Goal: Book appointment/travel/reservation

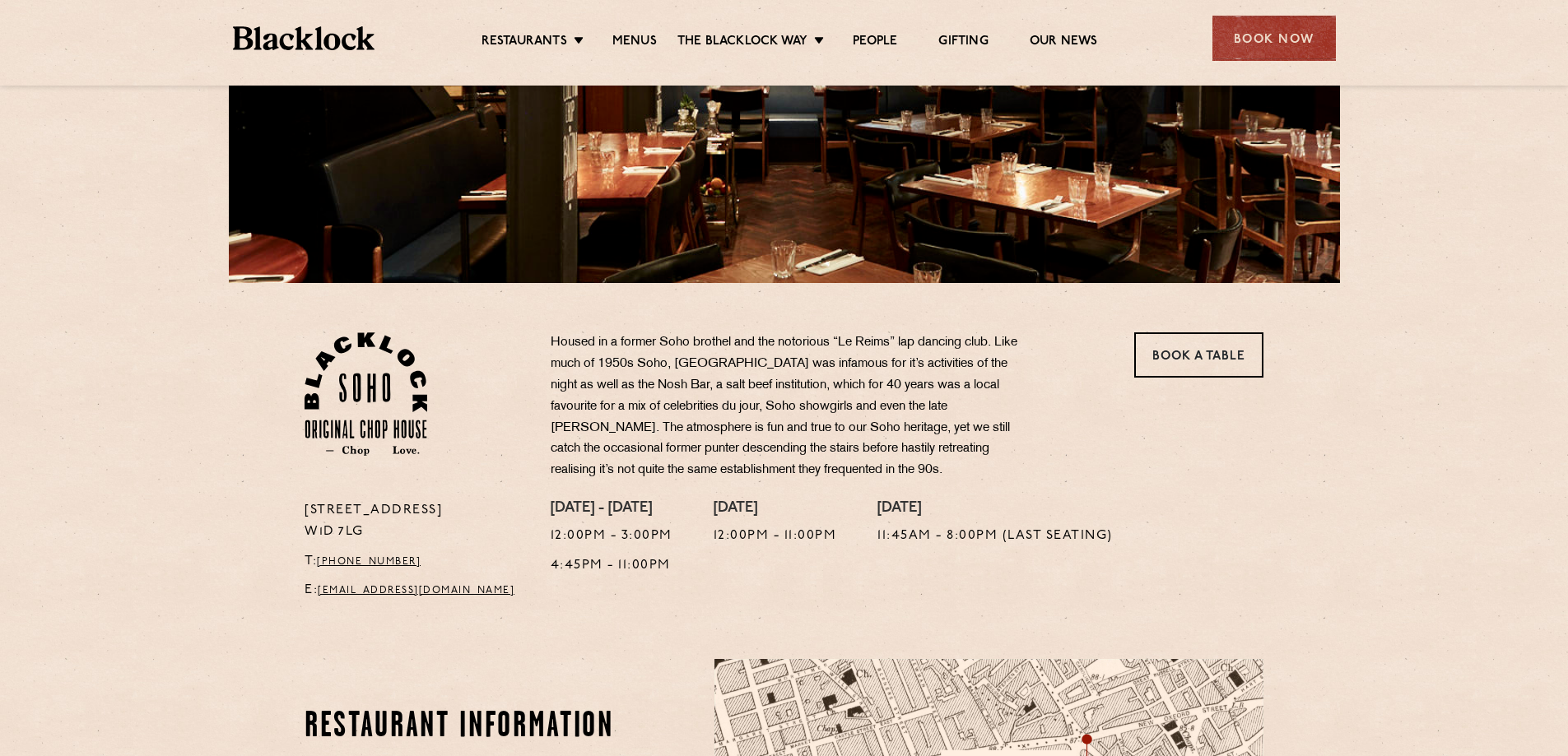
scroll to position [329, 0]
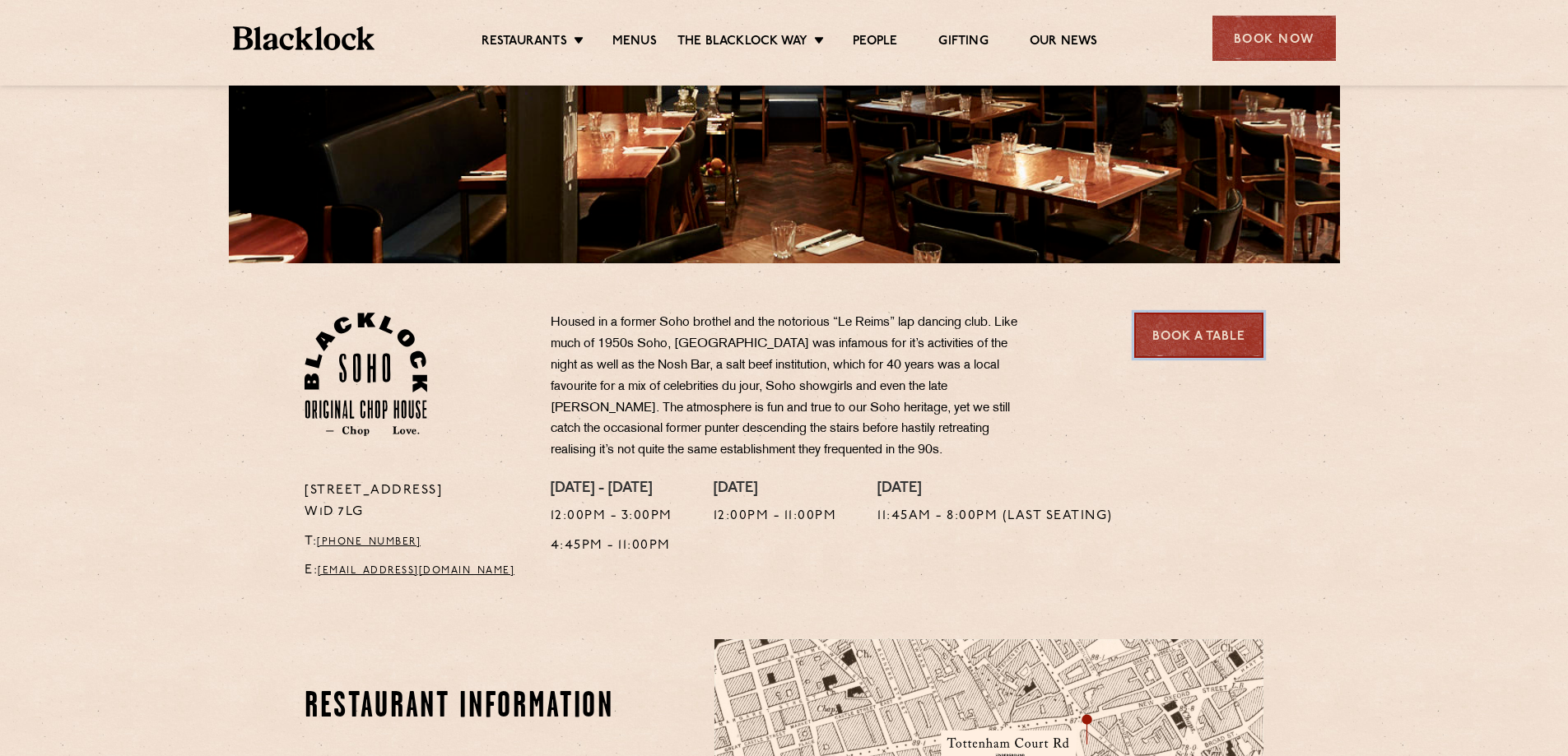
click at [1209, 335] on link "Book a Table" at bounding box center [1199, 335] width 129 height 45
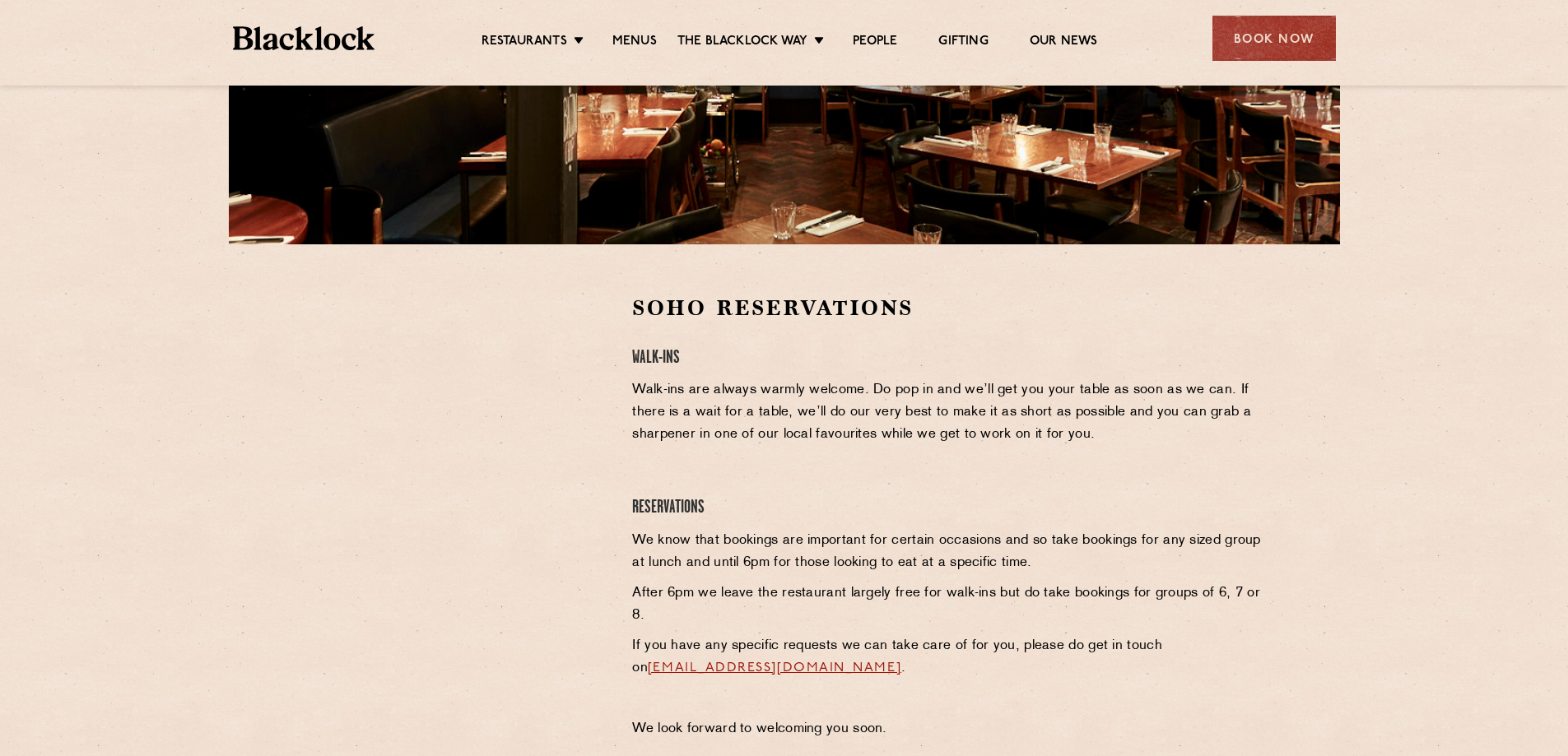
scroll to position [377, 0]
